Goal: Book appointment/travel/reservation

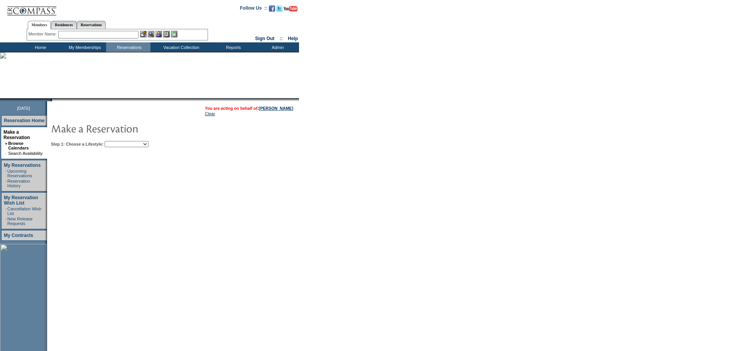
drag, startPoint x: 165, startPoint y: 143, endPoint x: 164, endPoint y: 147, distance: 4.0
click at [148, 143] on select "Beach Leisure Metropolitan Mountain OIAL for Adventure OIAL for Couples OIAL fo…" at bounding box center [127, 144] width 44 height 6
select select "Metropolitan"
click at [118, 142] on select "Beach Leisure Metropolitan Mountain OIAL for Adventure OIAL for Couples OIAL fo…" at bounding box center [127, 144] width 44 height 6
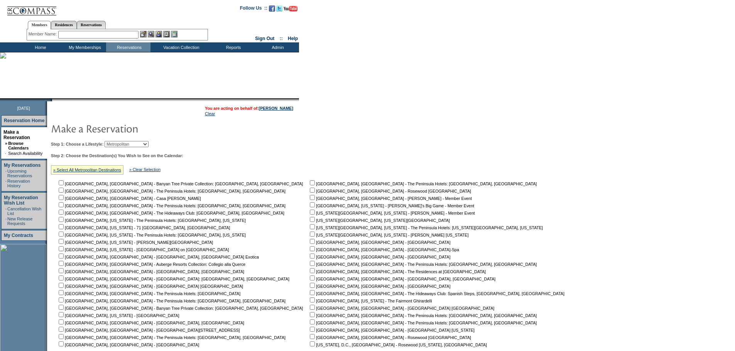
click at [310, 222] on input "checkbox" at bounding box center [312, 219] width 5 height 5
checkbox input "true"
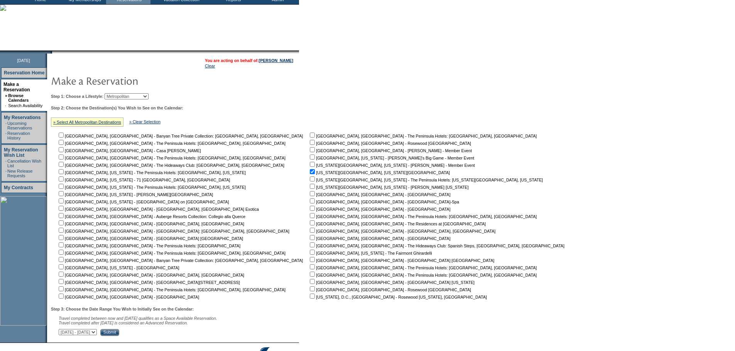
scroll to position [94, 0]
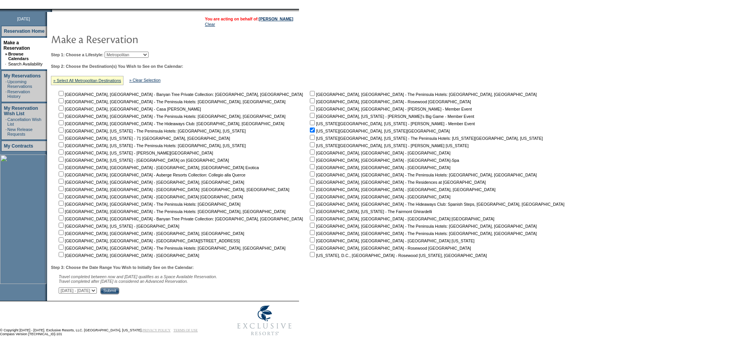
drag, startPoint x: 157, startPoint y: 292, endPoint x: 157, endPoint y: 288, distance: 3.9
click at [97, 292] on select "[DATE] - [DATE] [DATE] - [DATE] [DATE] - [DATE] [DATE] - [DATE] [DATE] - [DATE]…" at bounding box center [78, 291] width 38 height 6
select select "[DATE]|[DATE]"
click at [63, 288] on select "[DATE] - [DATE] [DATE] - [DATE] [DATE] - [DATE] [DATE] - [DATE] [DATE] - [DATE]…" at bounding box center [78, 291] width 38 height 6
click at [119, 292] on input "Submit" at bounding box center [109, 291] width 19 height 7
